Goal: Entertainment & Leisure: Browse casually

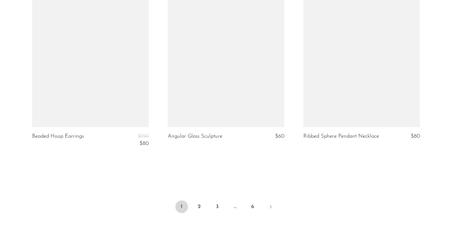
scroll to position [2268, 0]
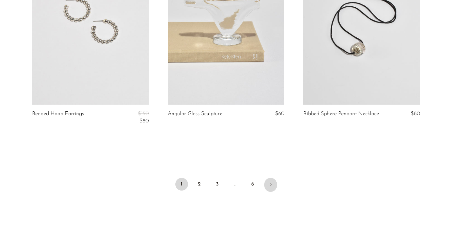
click at [268, 182] on icon "Next" at bounding box center [270, 184] width 5 height 5
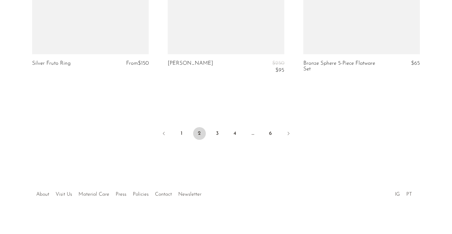
scroll to position [2339, 0]
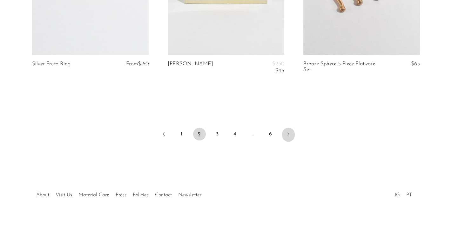
click at [288, 133] on icon "Next" at bounding box center [288, 134] width 5 height 5
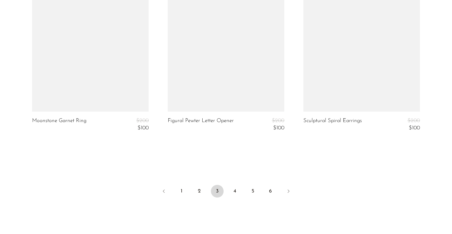
scroll to position [2249, 0]
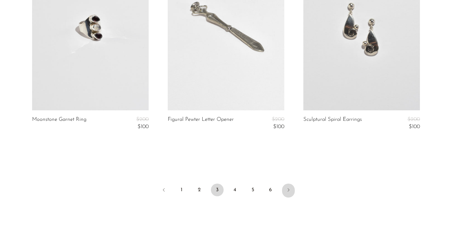
click at [291, 190] on icon "Next" at bounding box center [288, 190] width 5 height 5
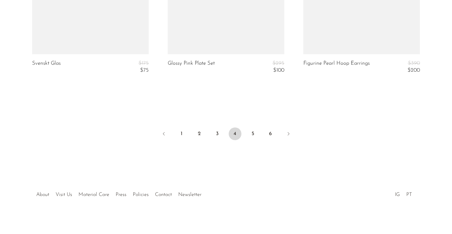
scroll to position [2348, 0]
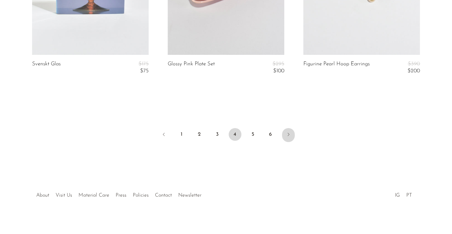
click at [289, 134] on link "Next" at bounding box center [288, 135] width 13 height 14
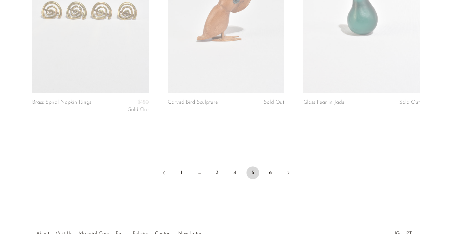
scroll to position [2294, 0]
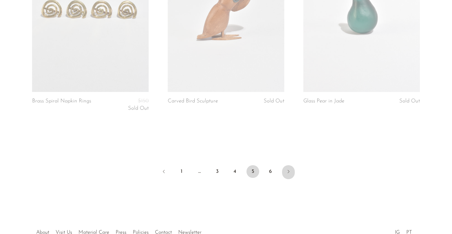
click at [291, 165] on link "Next" at bounding box center [288, 172] width 13 height 14
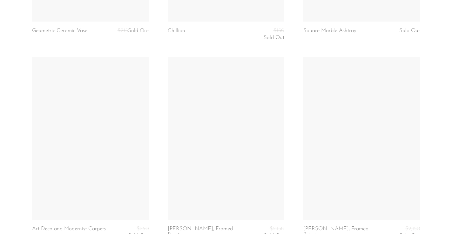
scroll to position [1590, 0]
